Goal: Task Accomplishment & Management: Complete application form

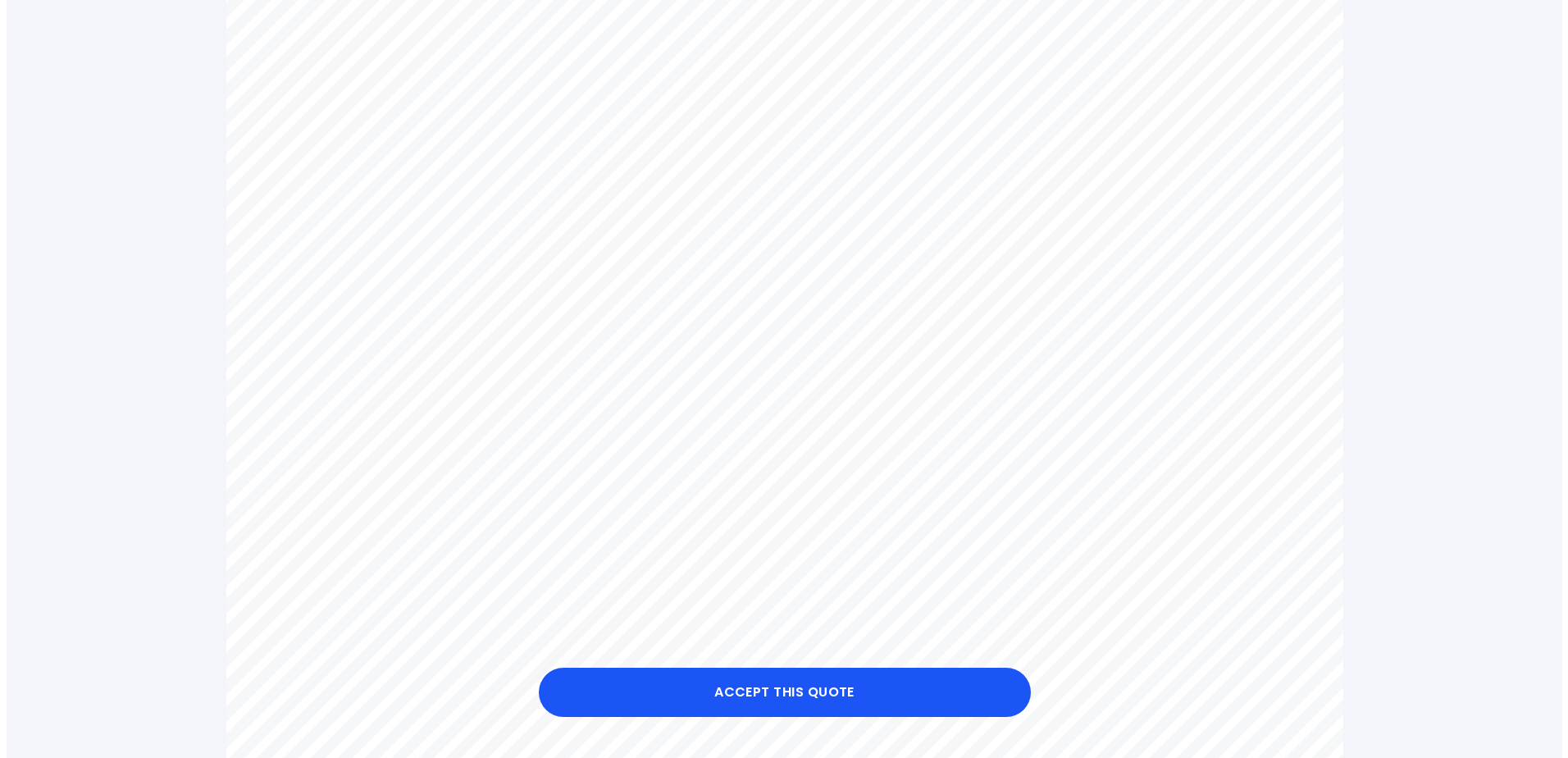
scroll to position [738, 0]
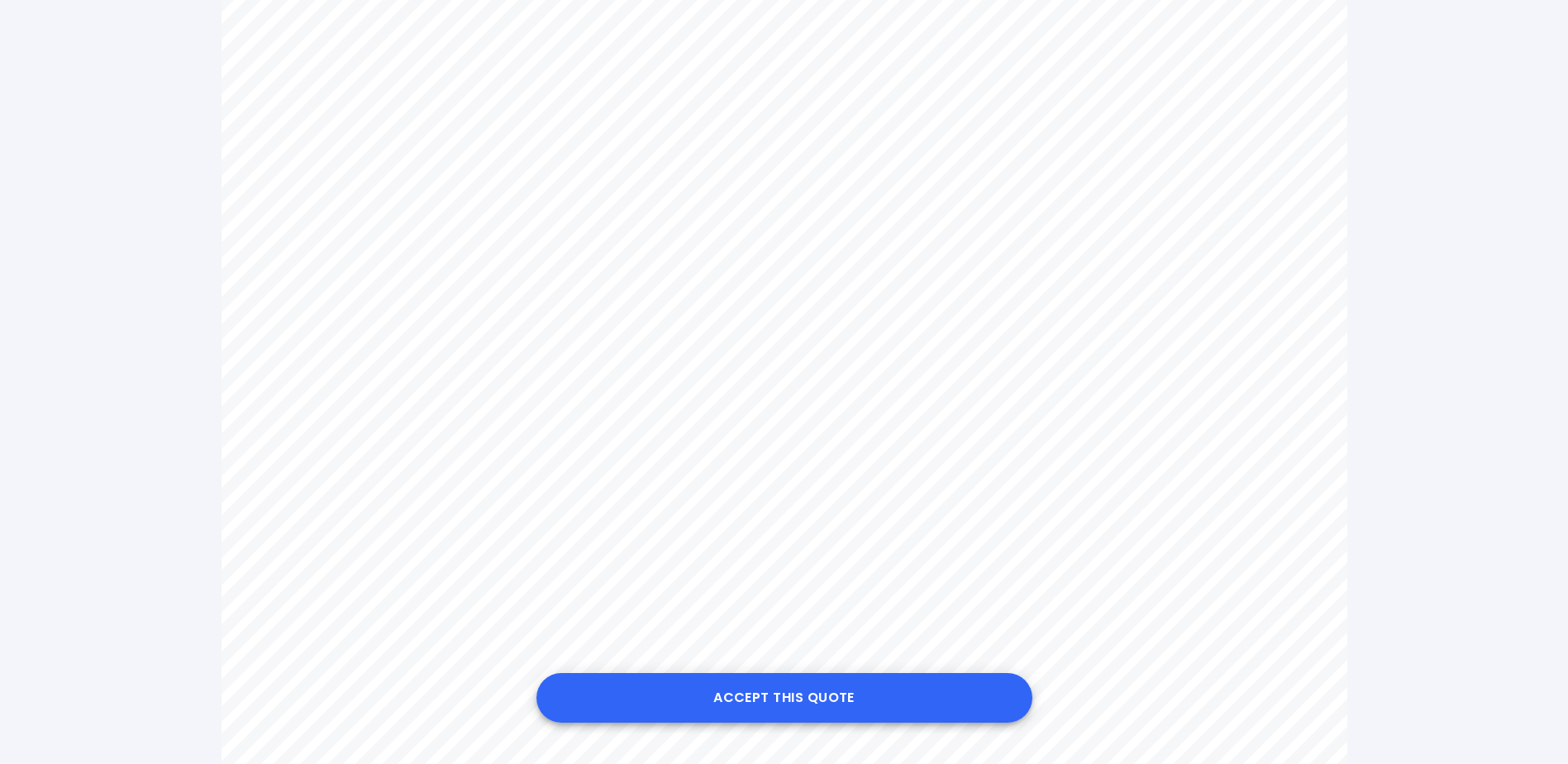
click at [773, 693] on button "Accept this Quote" at bounding box center [784, 698] width 496 height 49
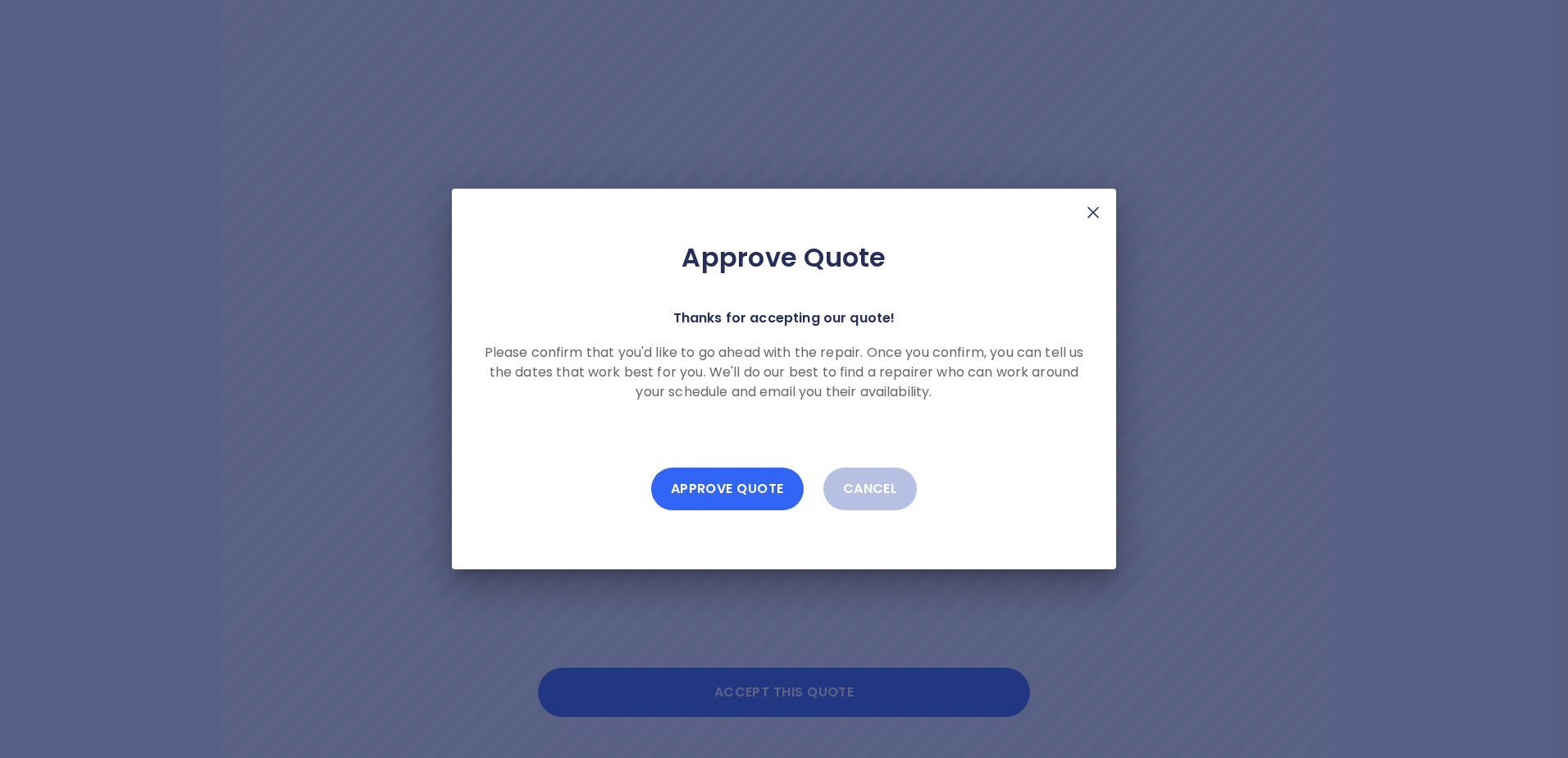
click at [721, 484] on button "Approve Quote" at bounding box center [727, 489] width 152 height 43
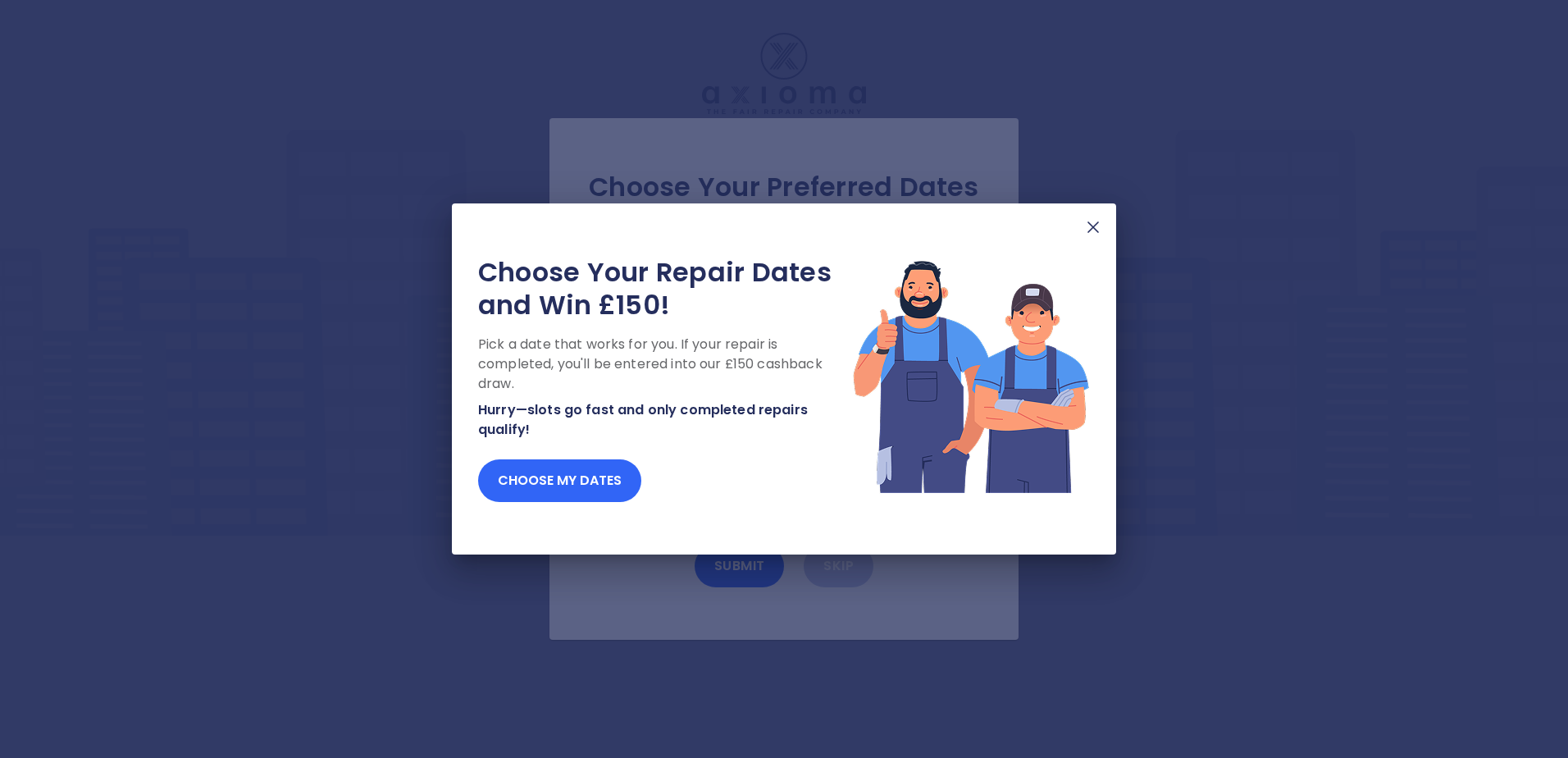
click at [556, 484] on button "Choose my dates" at bounding box center [559, 481] width 163 height 43
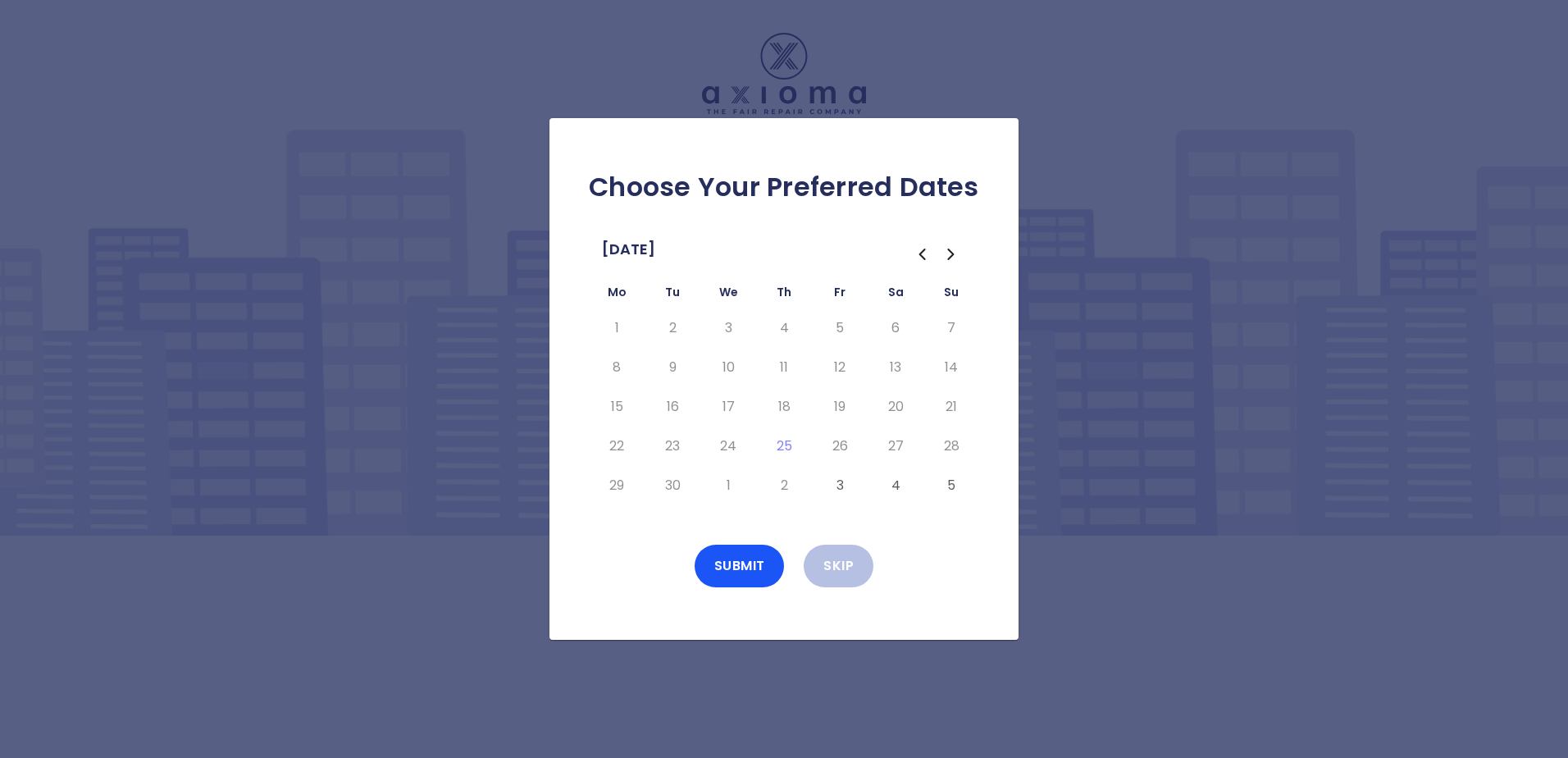
click at [881, 484] on button "4" at bounding box center [895, 485] width 29 height 26
click at [822, 485] on td "3" at bounding box center [840, 485] width 56 height 39
click at [838, 489] on button "3" at bounding box center [840, 485] width 29 height 26
click at [950, 489] on button "5" at bounding box center [951, 485] width 29 height 26
click at [948, 249] on icon "Go to the Next Month" at bounding box center [950, 254] width 5 height 10
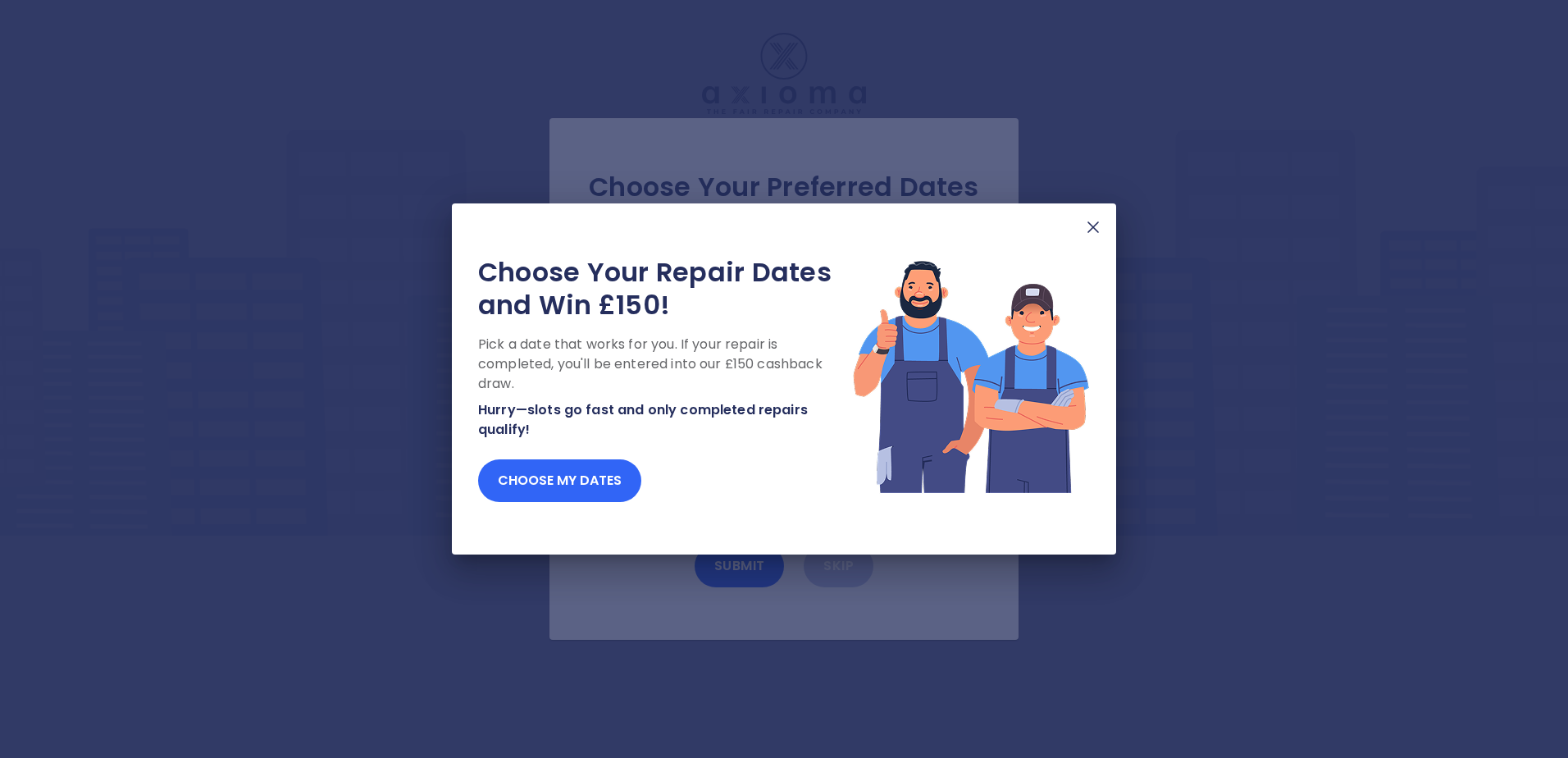
click at [578, 478] on button "Choose my dates" at bounding box center [559, 481] width 163 height 43
click at [576, 482] on button "Choose my dates" at bounding box center [559, 481] width 163 height 43
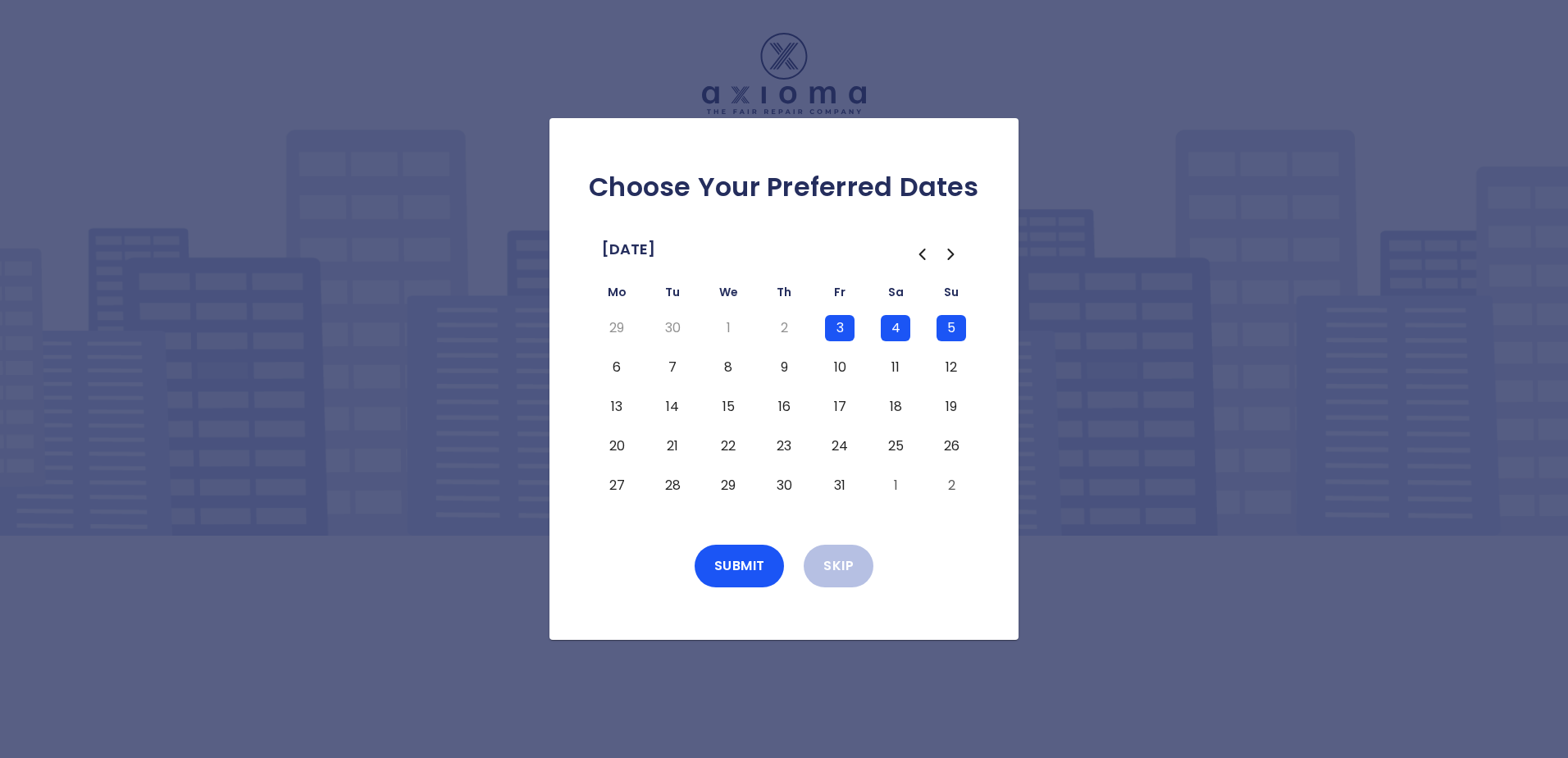
click at [620, 367] on button "6" at bounding box center [616, 367] width 29 height 26
click at [785, 366] on button "9" at bounding box center [784, 367] width 29 height 26
click at [842, 368] on button "10" at bounding box center [840, 367] width 29 height 26
click at [841, 371] on button "10" at bounding box center [840, 367] width 29 height 26
click at [898, 366] on button "11" at bounding box center [895, 367] width 29 height 26
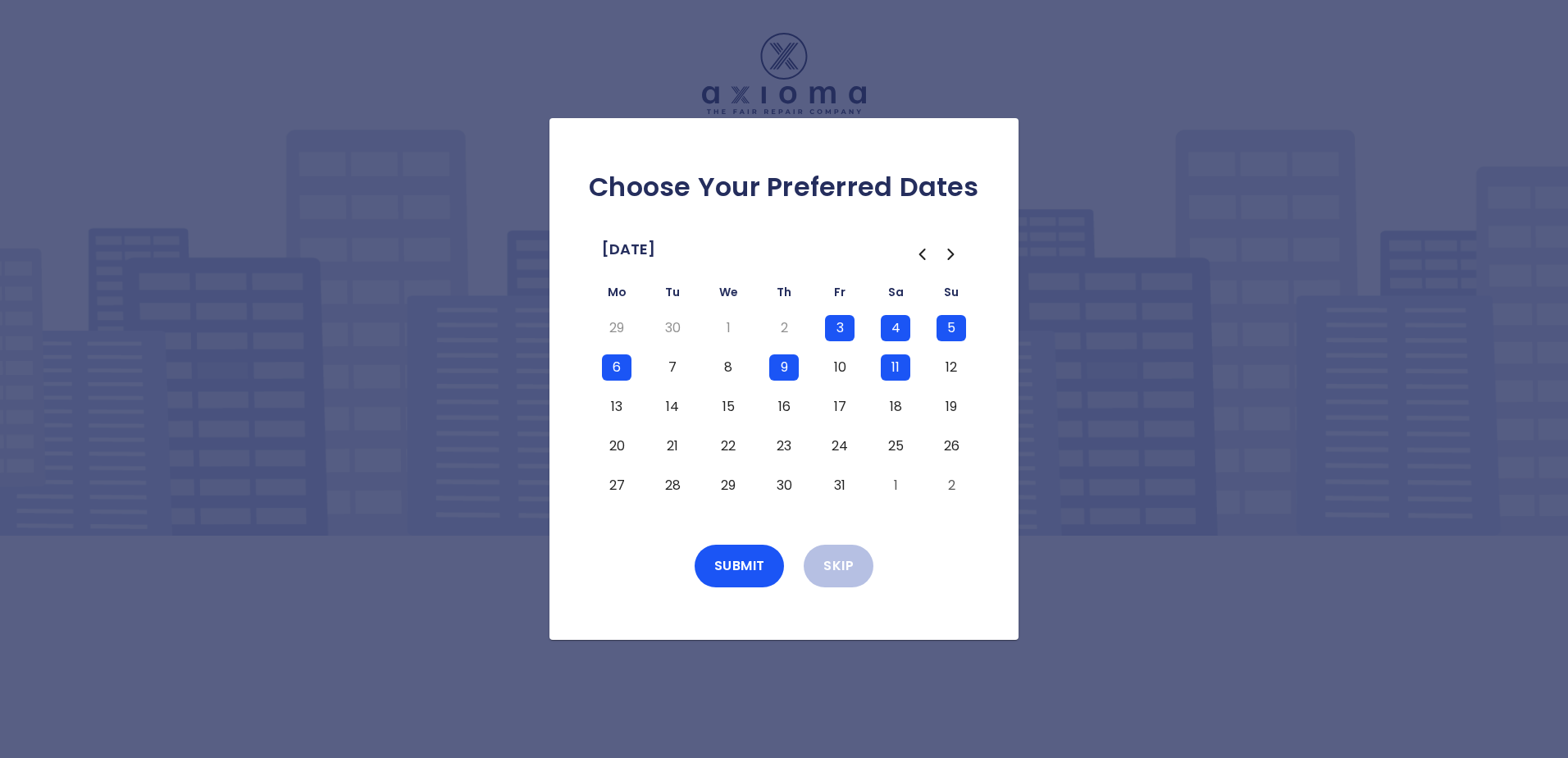
click at [949, 366] on button "12" at bounding box center [951, 367] width 29 height 26
click at [617, 405] on button "13" at bounding box center [616, 406] width 29 height 26
click at [674, 402] on button "14" at bounding box center [673, 406] width 29 height 26
click at [841, 409] on button "17" at bounding box center [840, 406] width 29 height 26
click at [906, 406] on button "18" at bounding box center [895, 406] width 29 height 26
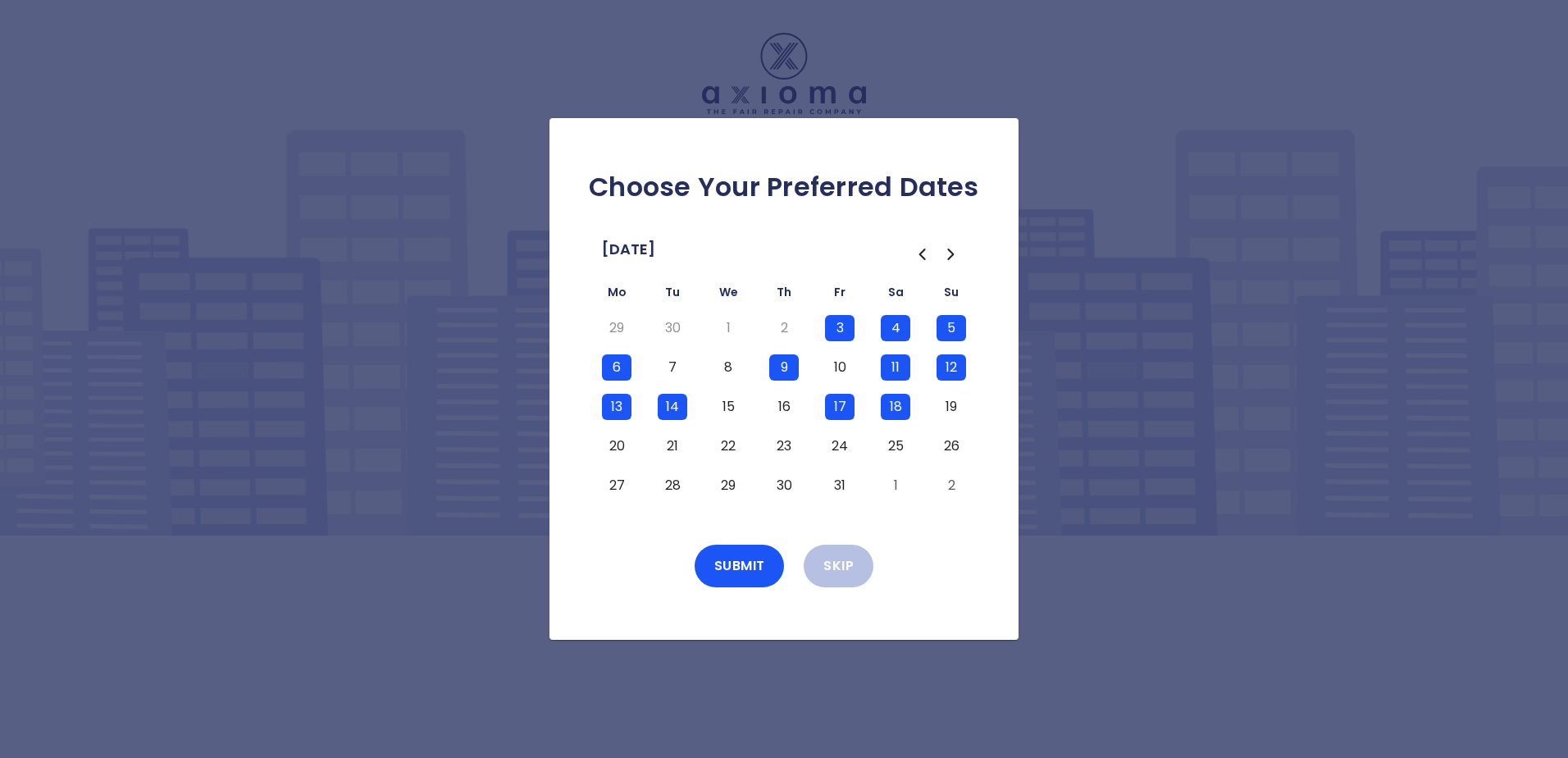
click at [958, 407] on button "19" at bounding box center [951, 406] width 29 height 26
click at [616, 444] on button "20" at bounding box center [616, 445] width 29 height 26
click at [672, 443] on button "21" at bounding box center [673, 445] width 29 height 26
click at [841, 444] on button "24" at bounding box center [840, 445] width 29 height 26
click at [897, 448] on button "25" at bounding box center [895, 445] width 29 height 26
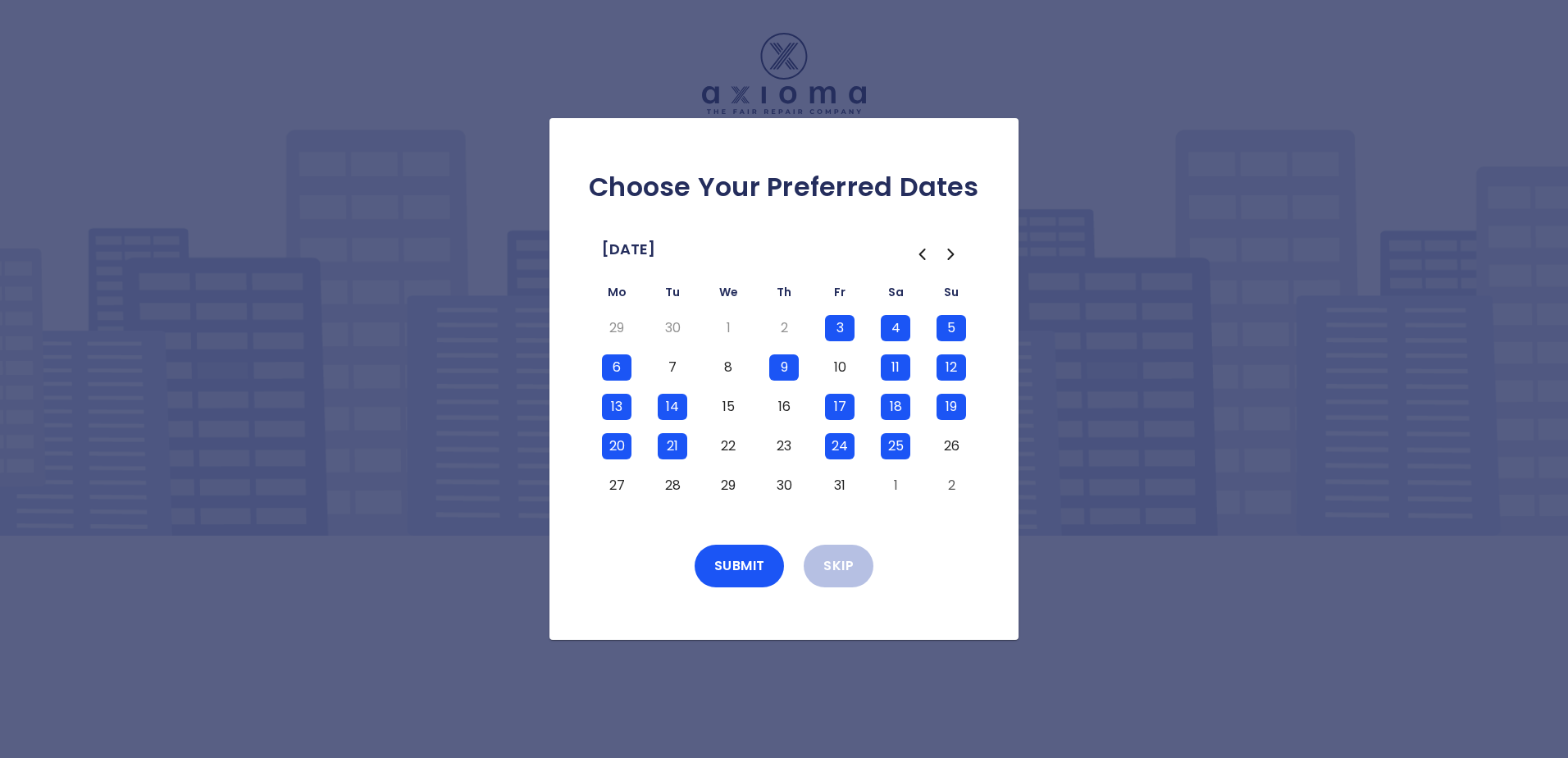
click at [956, 447] on button "26" at bounding box center [951, 445] width 29 height 26
click at [674, 448] on button "21" at bounding box center [673, 445] width 29 height 26
click at [671, 446] on button "21" at bounding box center [673, 445] width 29 height 26
click at [787, 449] on button "23" at bounding box center [784, 445] width 29 height 26
drag, startPoint x: 615, startPoint y: 485, endPoint x: 625, endPoint y: 487, distance: 10.2
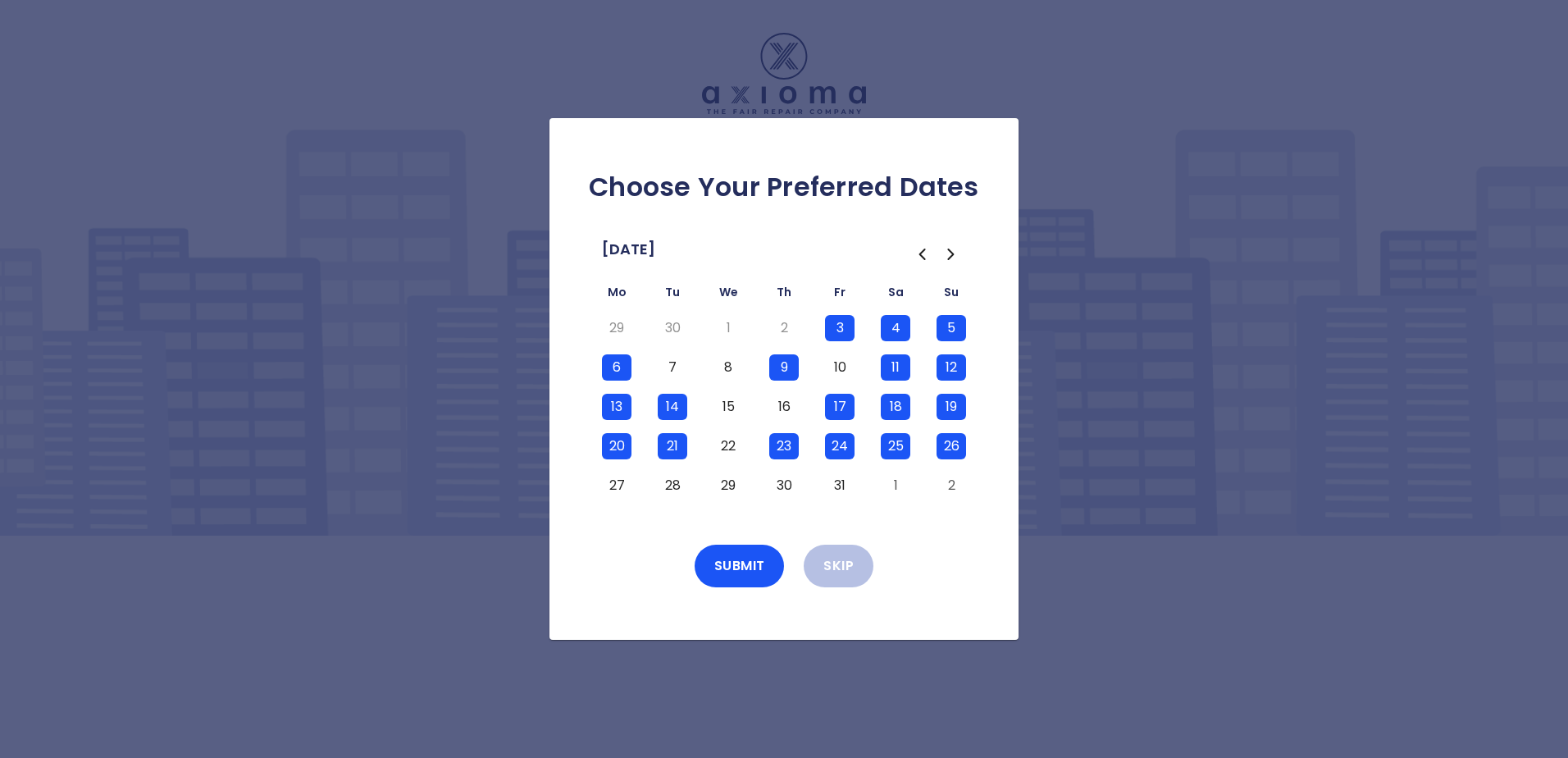
click at [617, 487] on button "27" at bounding box center [616, 485] width 29 height 26
click at [672, 487] on button "28" at bounding box center [673, 485] width 29 height 26
click at [744, 568] on button "Submit" at bounding box center [739, 567] width 90 height 43
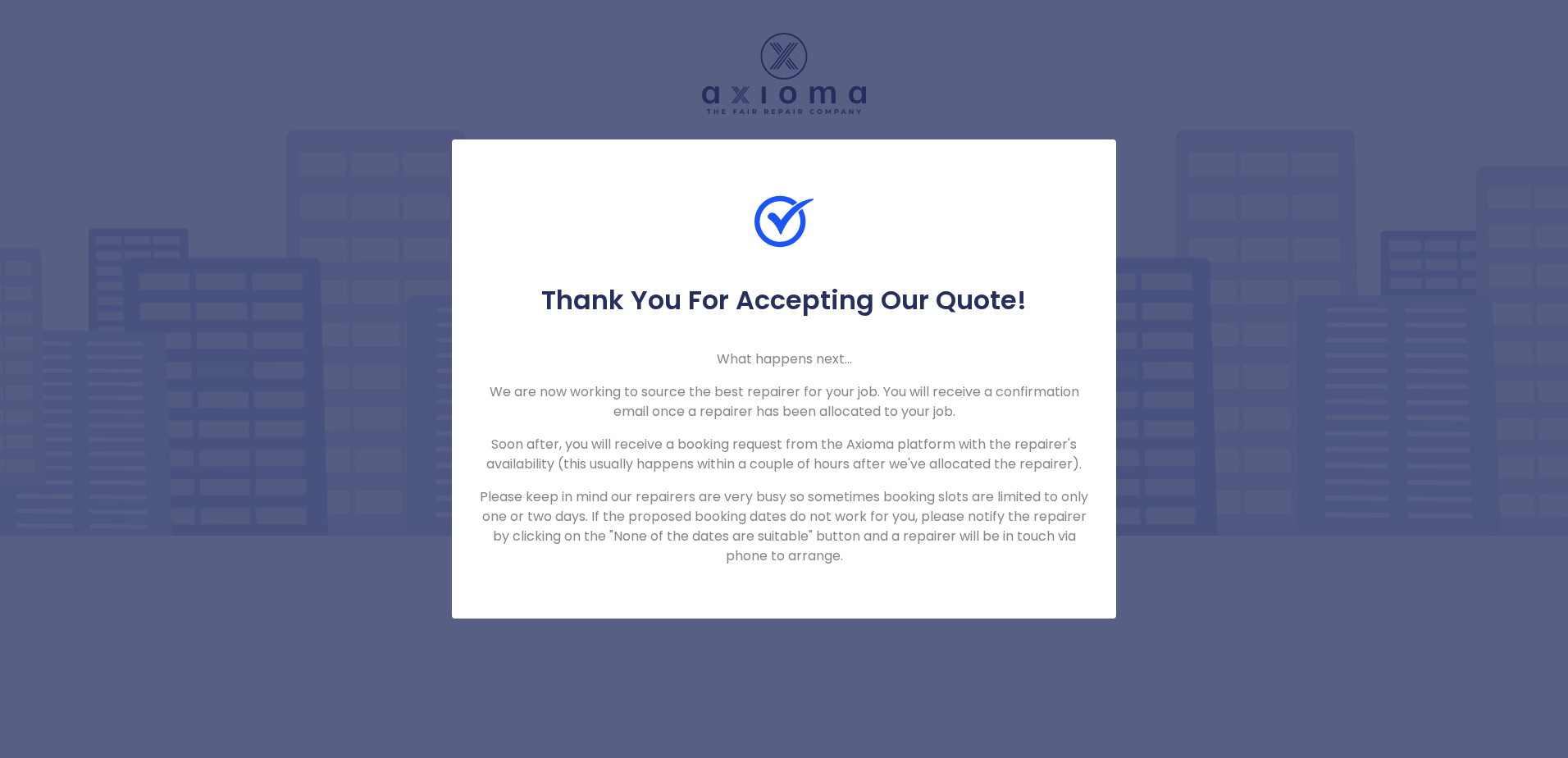
click at [1338, 56] on div "Thank You For Accepting Our Quote! What happens next... We are now working to s…" at bounding box center [784, 379] width 1568 height 758
click at [1264, 396] on div "Thank You For Accepting Our Quote! What happens next... We are now working to s…" at bounding box center [784, 379] width 1568 height 758
click at [1308, 382] on div "Thank You For Accepting Our Quote! What happens next... We are now working to s…" at bounding box center [784, 379] width 1568 height 758
click at [1310, 315] on div "Thank You For Accepting Our Quote! What happens next... We are now working to s…" at bounding box center [784, 379] width 1568 height 758
click at [1342, 382] on div "Thank You For Accepting Our Quote! What happens next... We are now working to s…" at bounding box center [784, 379] width 1568 height 758
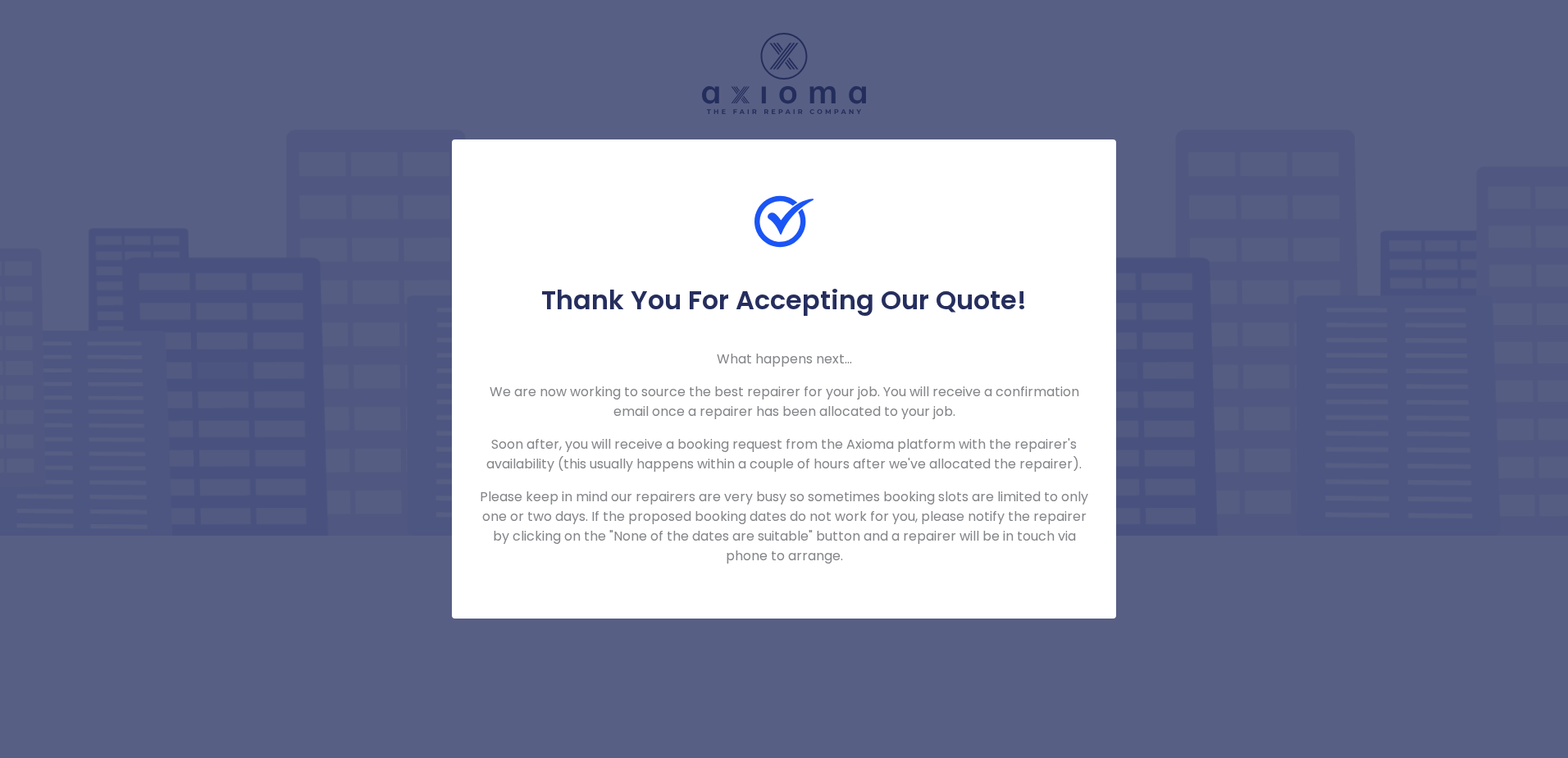
click at [1334, 320] on div "Thank You For Accepting Our Quote! What happens next... We are now working to s…" at bounding box center [784, 379] width 1568 height 758
drag, startPoint x: 1324, startPoint y: 320, endPoint x: 1310, endPoint y: 305, distance: 20.5
click at [1308, 305] on div "Thank You For Accepting Our Quote! What happens next... We are now working to s…" at bounding box center [784, 379] width 1568 height 758
